Goal: Task Accomplishment & Management: Use online tool/utility

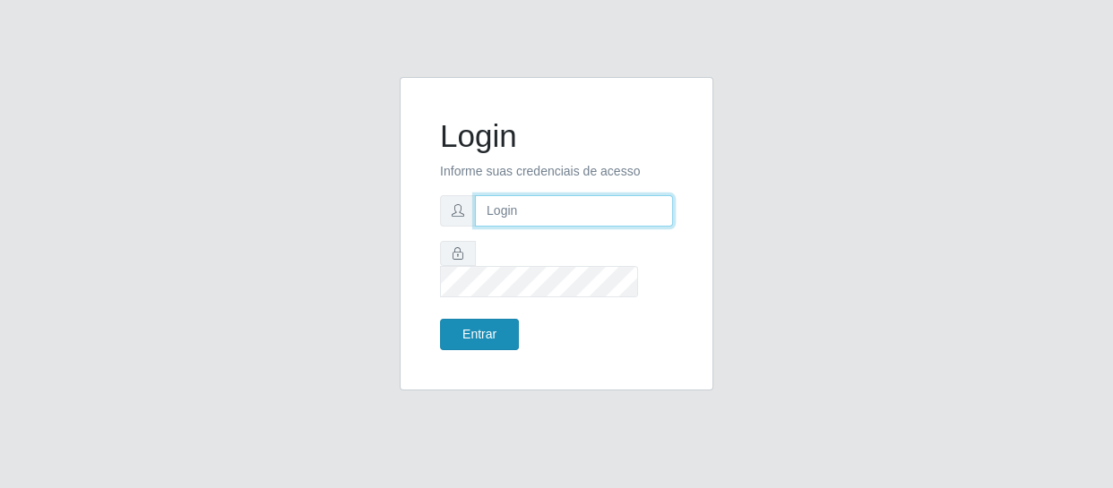
type input "[EMAIL_ADDRESS][DOMAIN_NAME]"
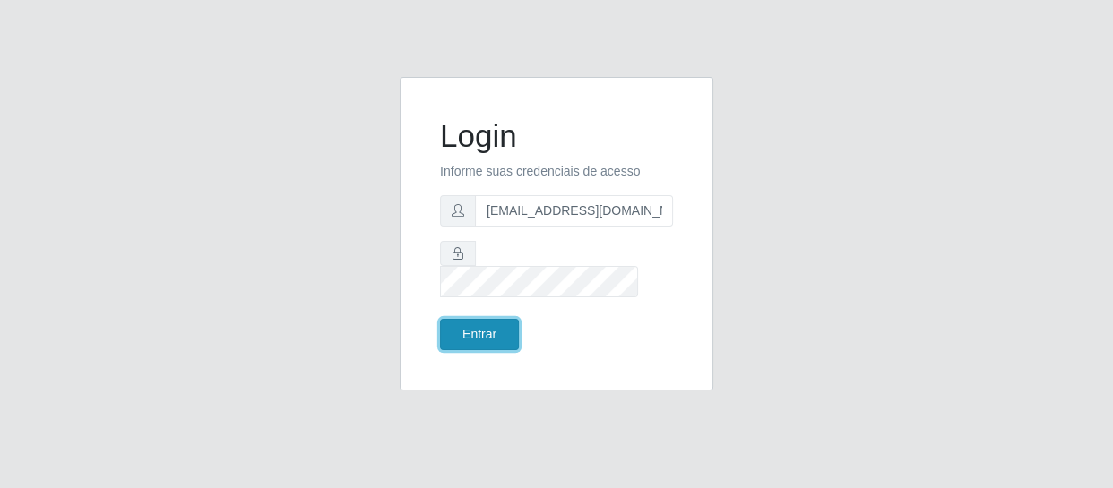
click at [478, 321] on button "Entrar" at bounding box center [479, 334] width 79 height 31
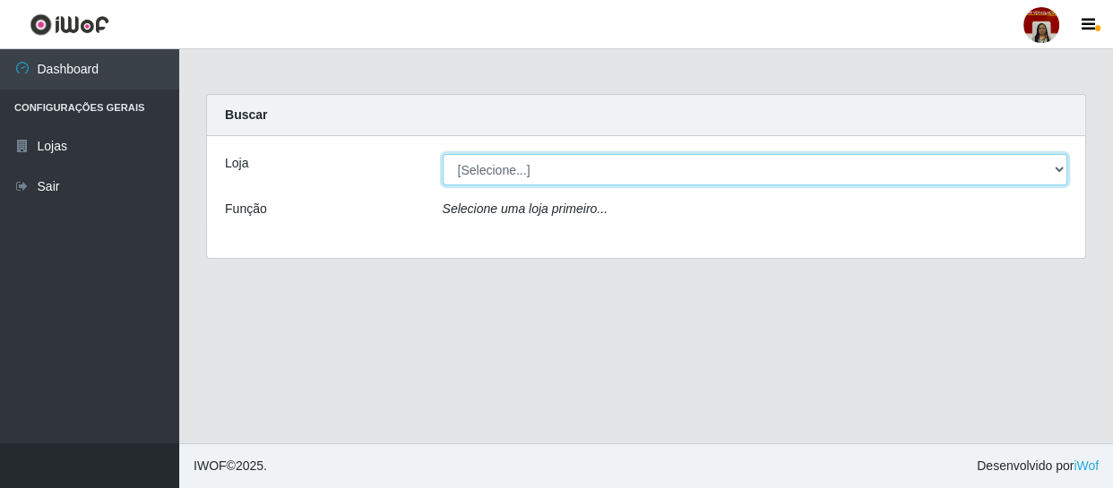
click at [502, 169] on select "[Selecione...] Mar Vermelho - Loja 04" at bounding box center [755, 169] width 625 height 31
select select "251"
click at [443, 154] on select "[Selecione...] Mar Vermelho - Loja 04" at bounding box center [755, 169] width 625 height 31
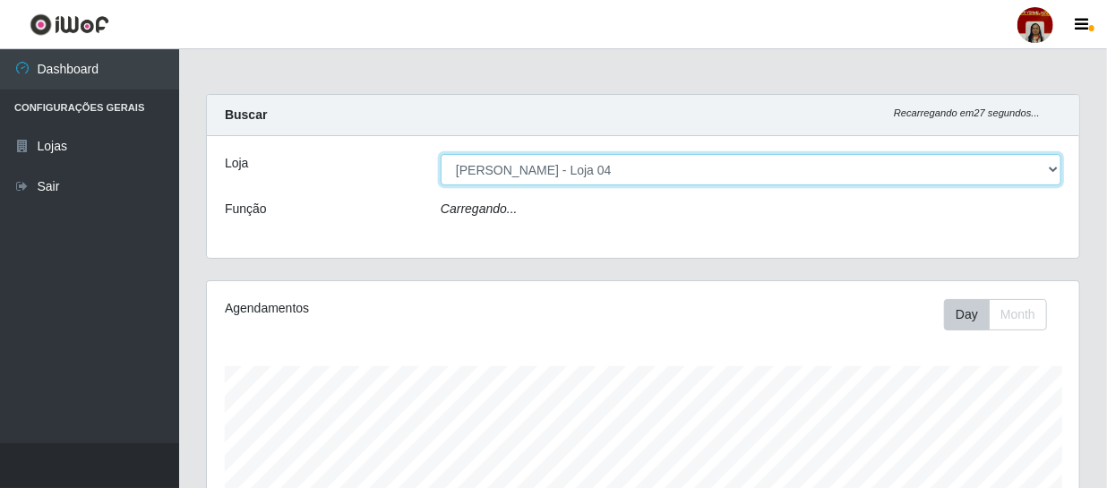
scroll to position [372, 873]
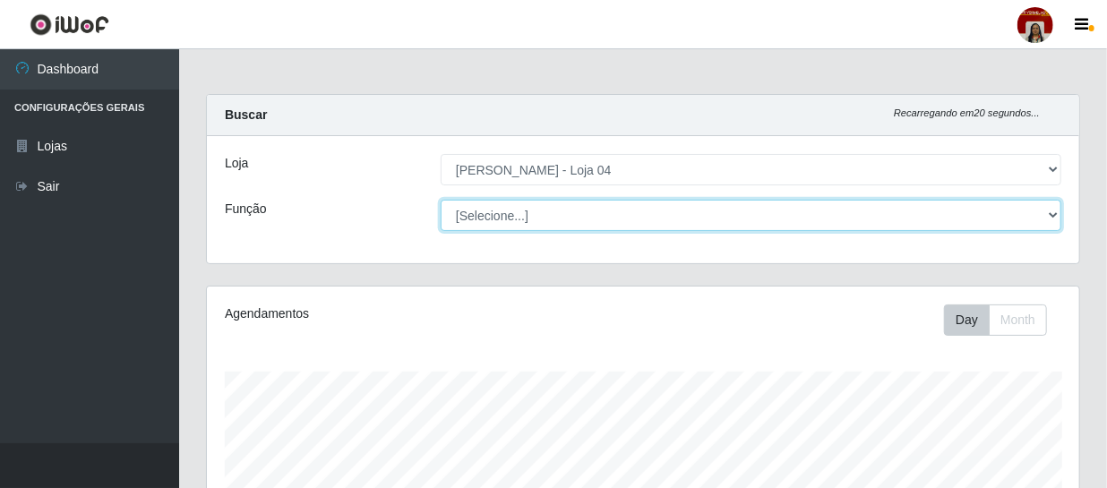
click at [513, 219] on select "[Selecione...] ASG ASG + ASG ++ Auxiliar de Depósito Auxiliar de Depósito + Aux…" at bounding box center [751, 215] width 621 height 31
select select "22"
click at [441, 200] on select "[Selecione...] ASG ASG + ASG ++ Auxiliar de Depósito Auxiliar de Depósito + Aux…" at bounding box center [751, 215] width 621 height 31
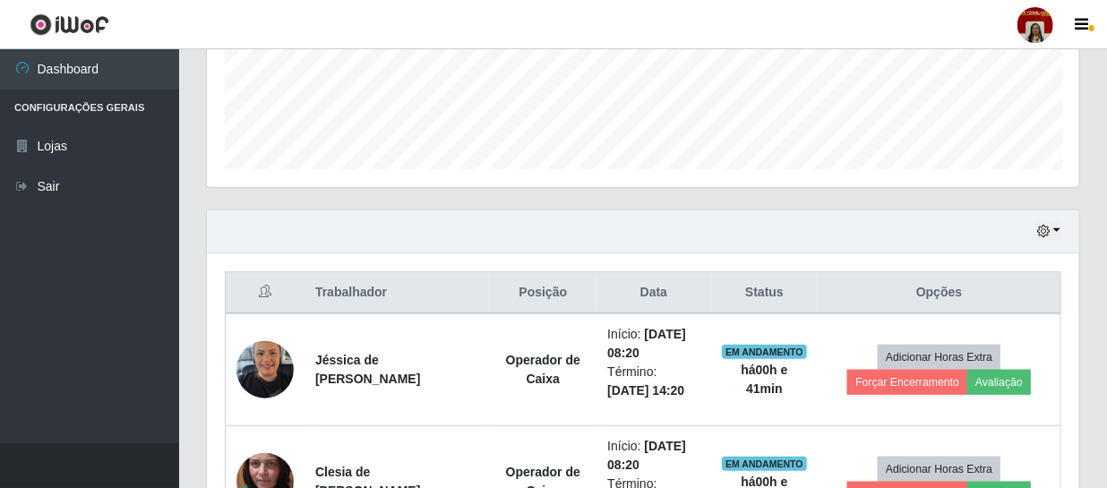
scroll to position [545, 0]
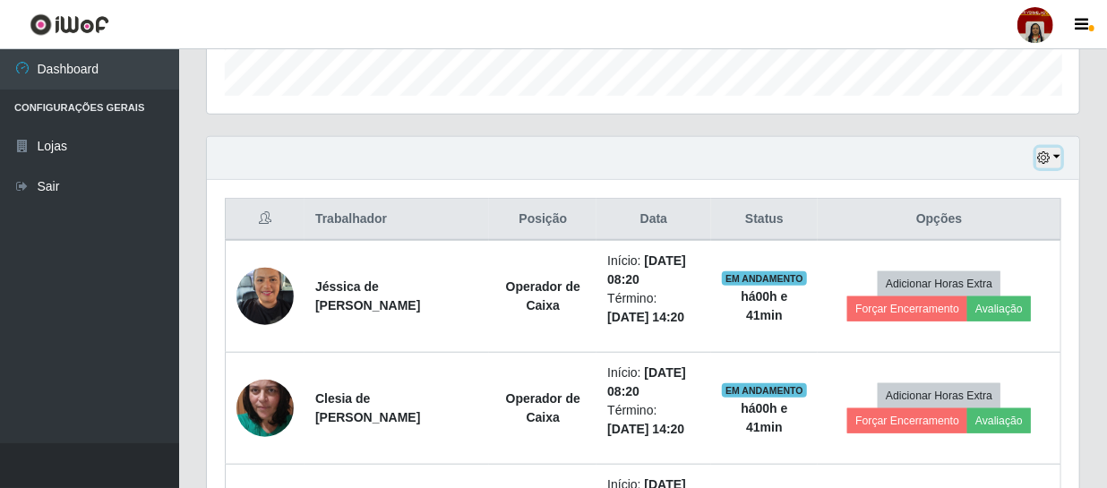
click at [1046, 158] on icon "button" at bounding box center [1043, 157] width 13 height 13
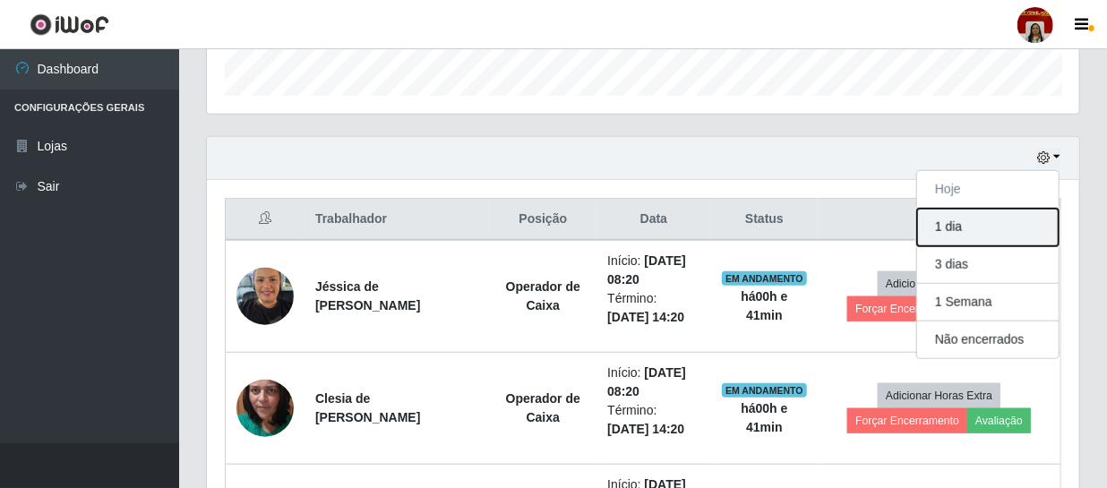
click at [962, 229] on button "1 dia" at bounding box center [988, 228] width 142 height 38
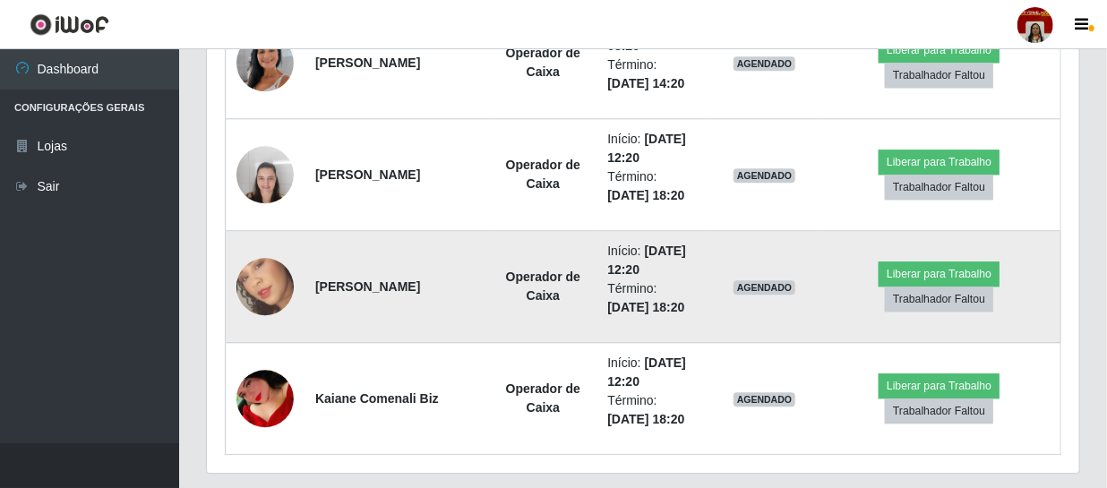
scroll to position [2061, 0]
